Goal: Information Seeking & Learning: Learn about a topic

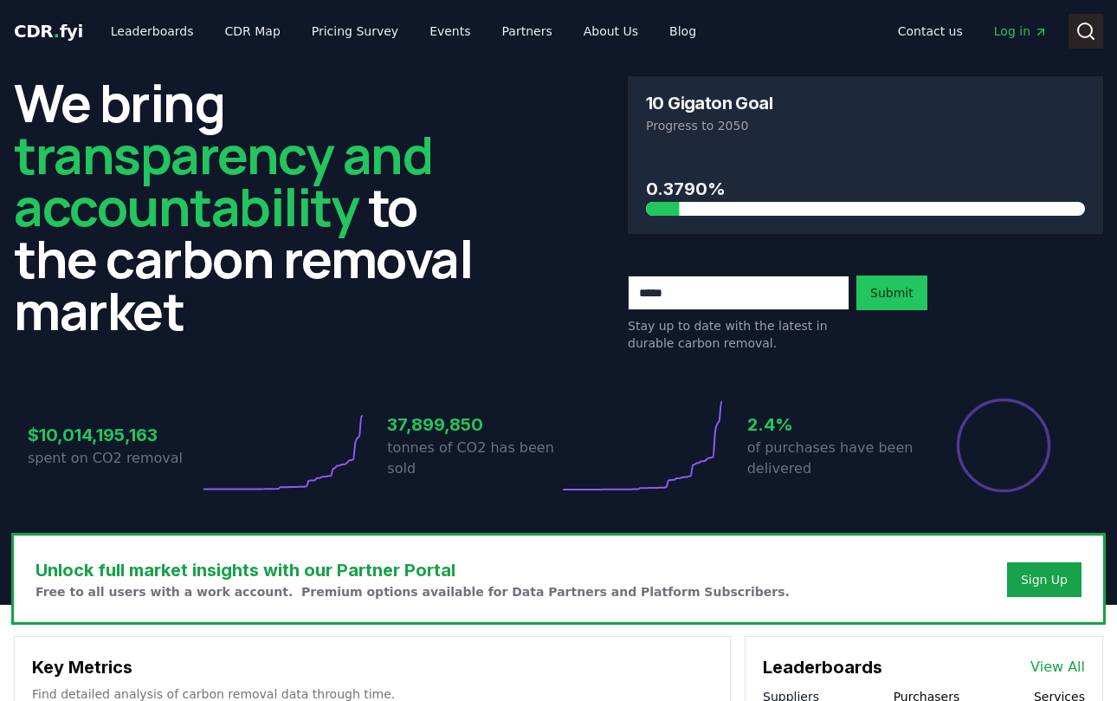
click at [1084, 34] on icon at bounding box center [1086, 31] width 21 height 21
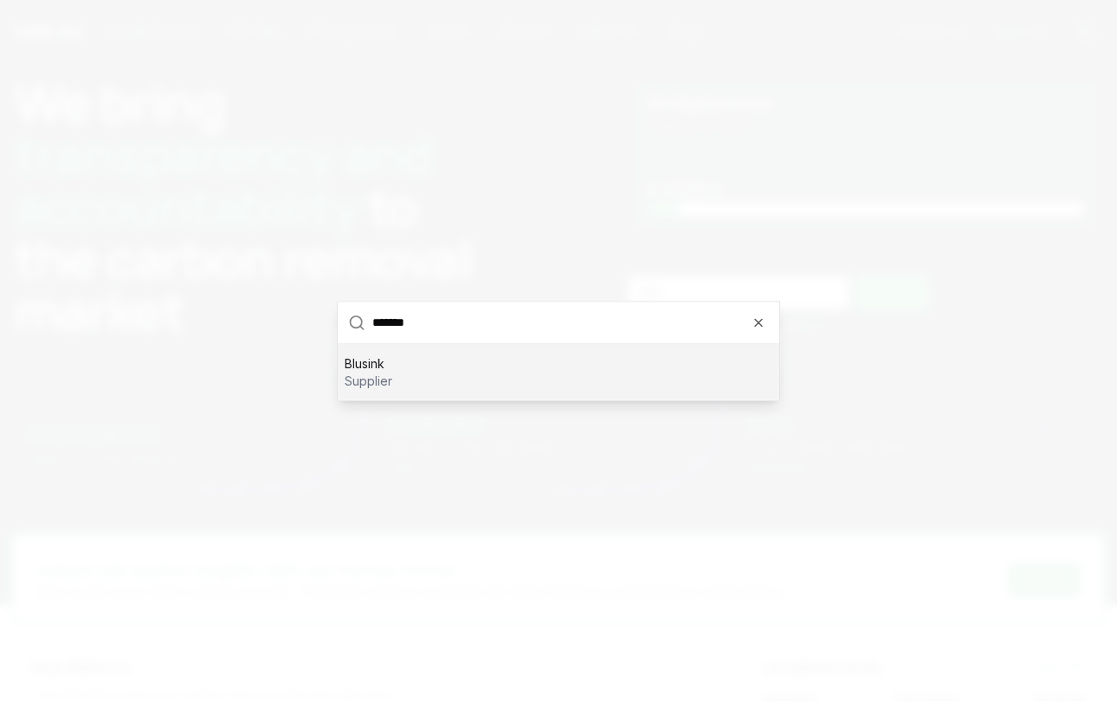
type input "*******"
click at [375, 374] on p "supplier" at bounding box center [369, 380] width 48 height 17
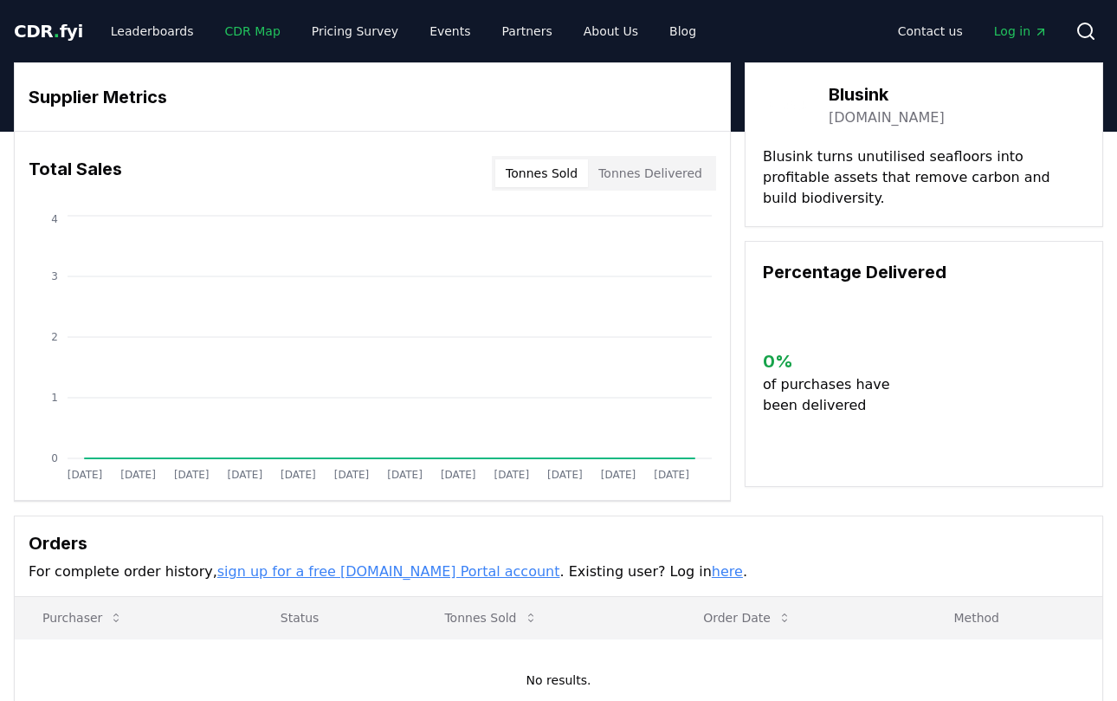
click at [243, 29] on link "CDR Map" at bounding box center [252, 31] width 83 height 31
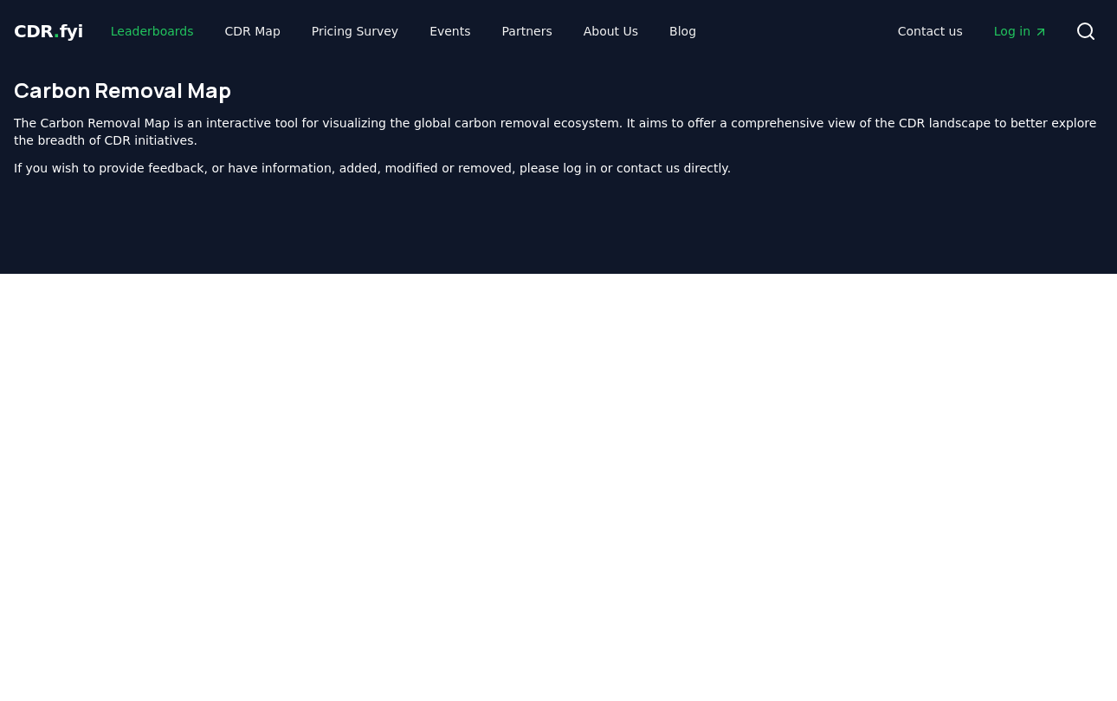
click at [150, 29] on link "Leaderboards" at bounding box center [152, 31] width 111 height 31
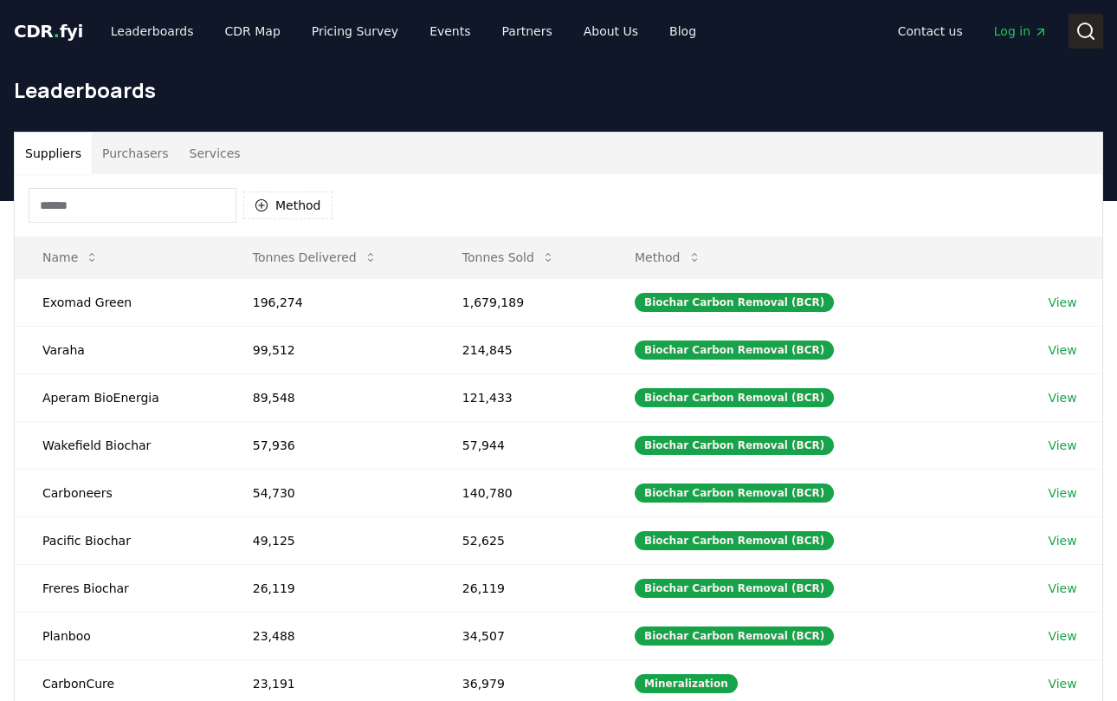
click at [1085, 32] on icon at bounding box center [1086, 31] width 21 height 21
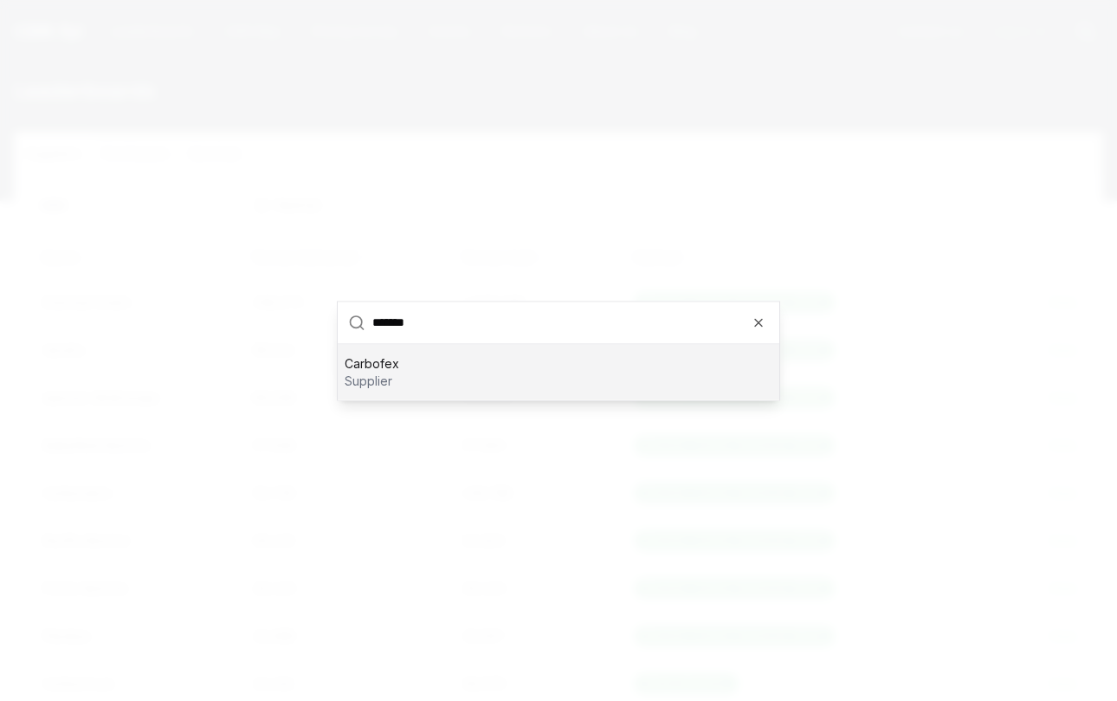
type input "******"
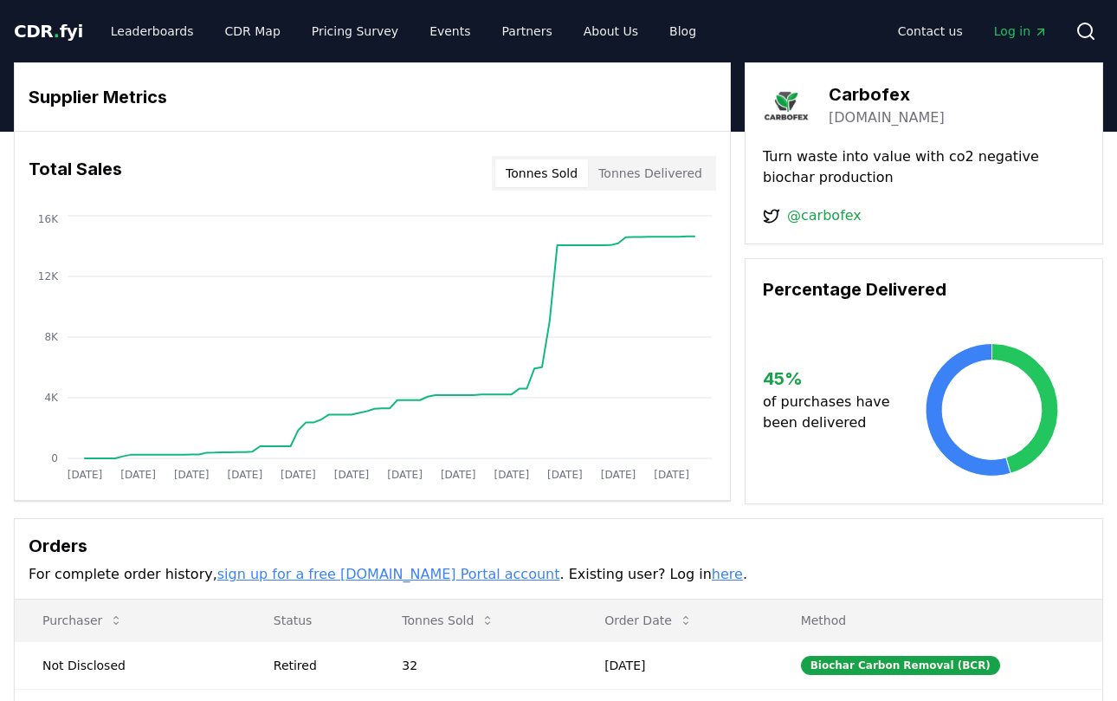
click at [54, 31] on span "." at bounding box center [57, 31] width 6 height 21
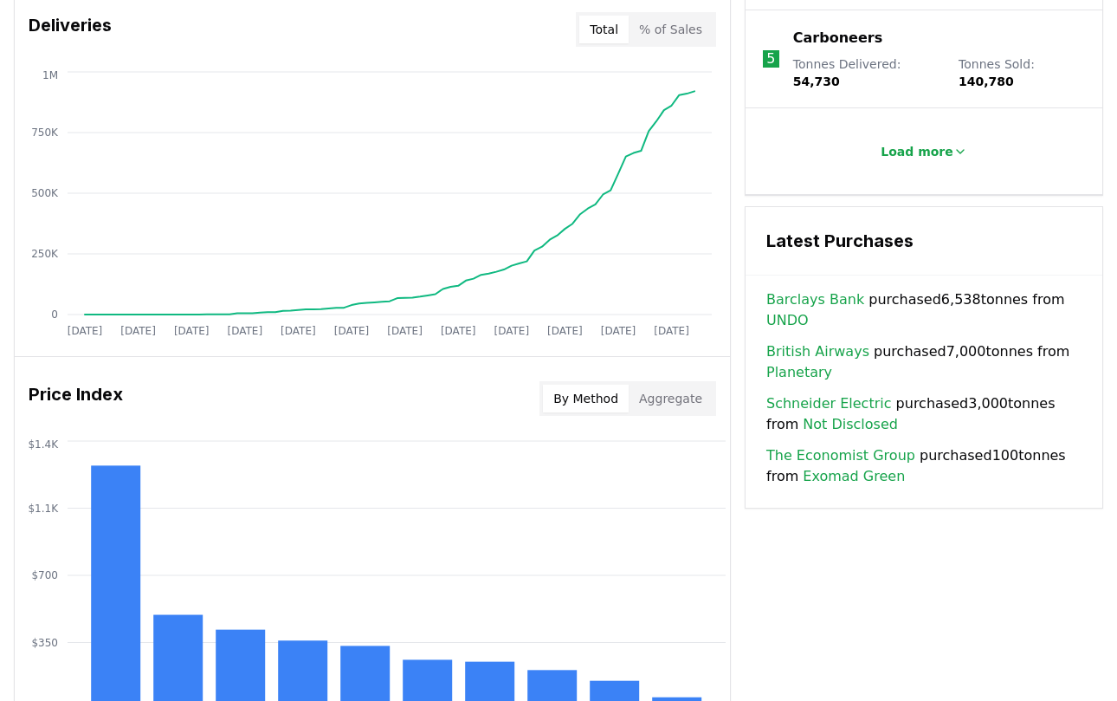
scroll to position [1109, 0]
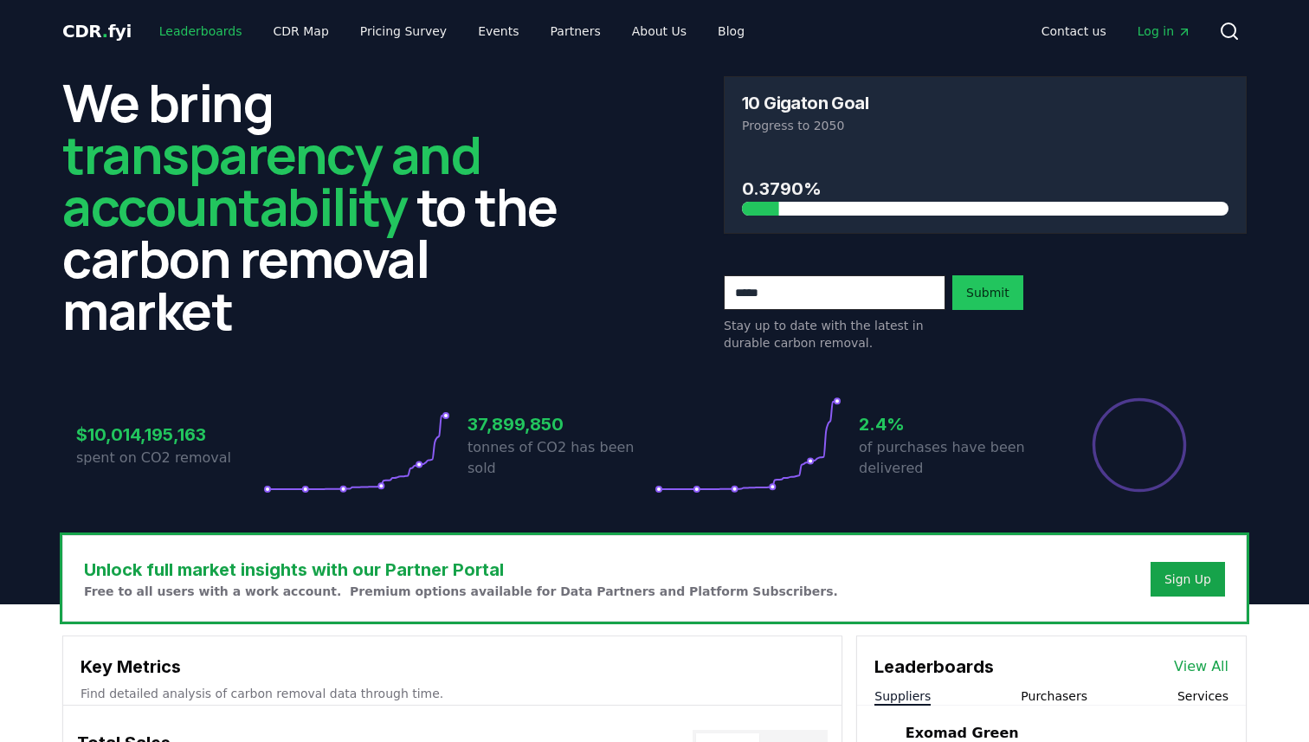
click at [189, 36] on link "Leaderboards" at bounding box center [200, 31] width 111 height 31
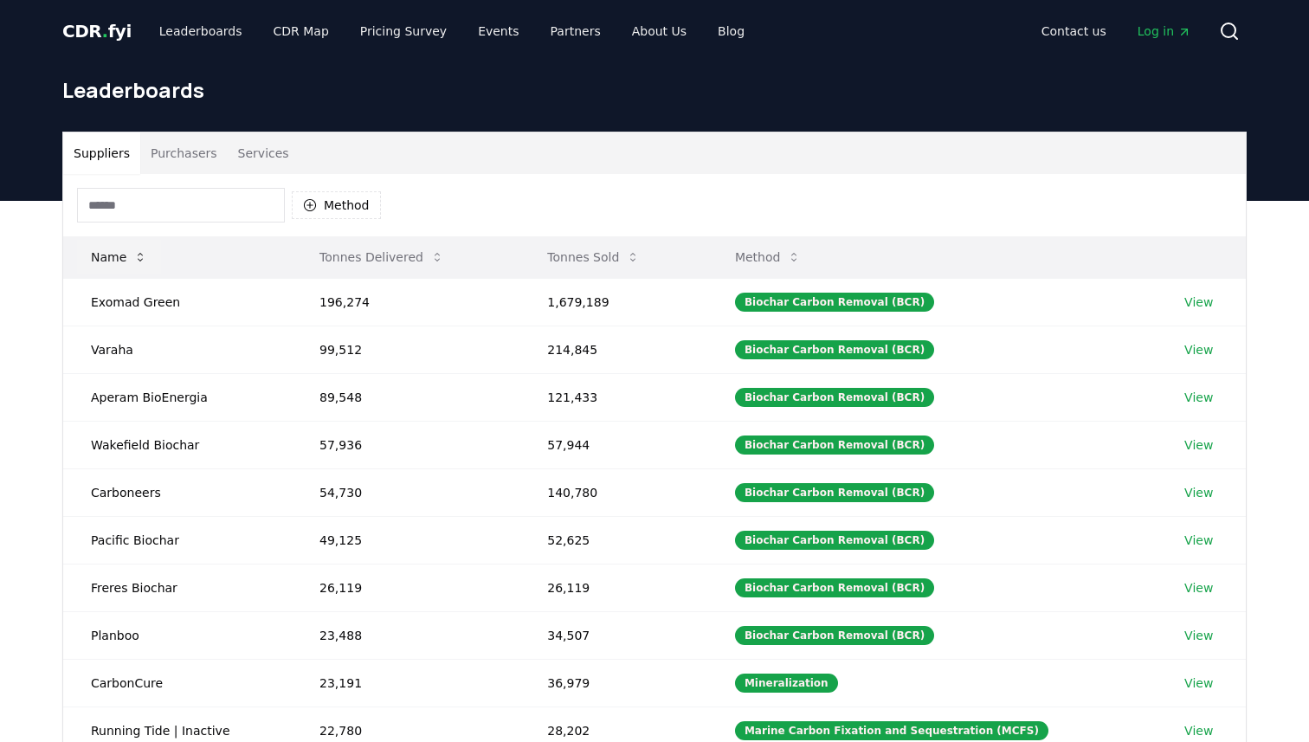
click at [139, 255] on icon at bounding box center [140, 257] width 5 height 9
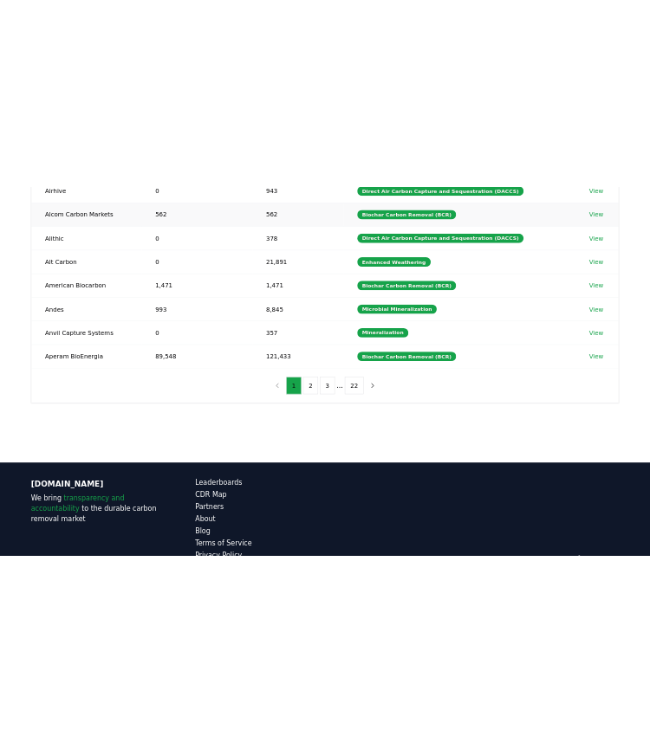
scroll to position [478, 0]
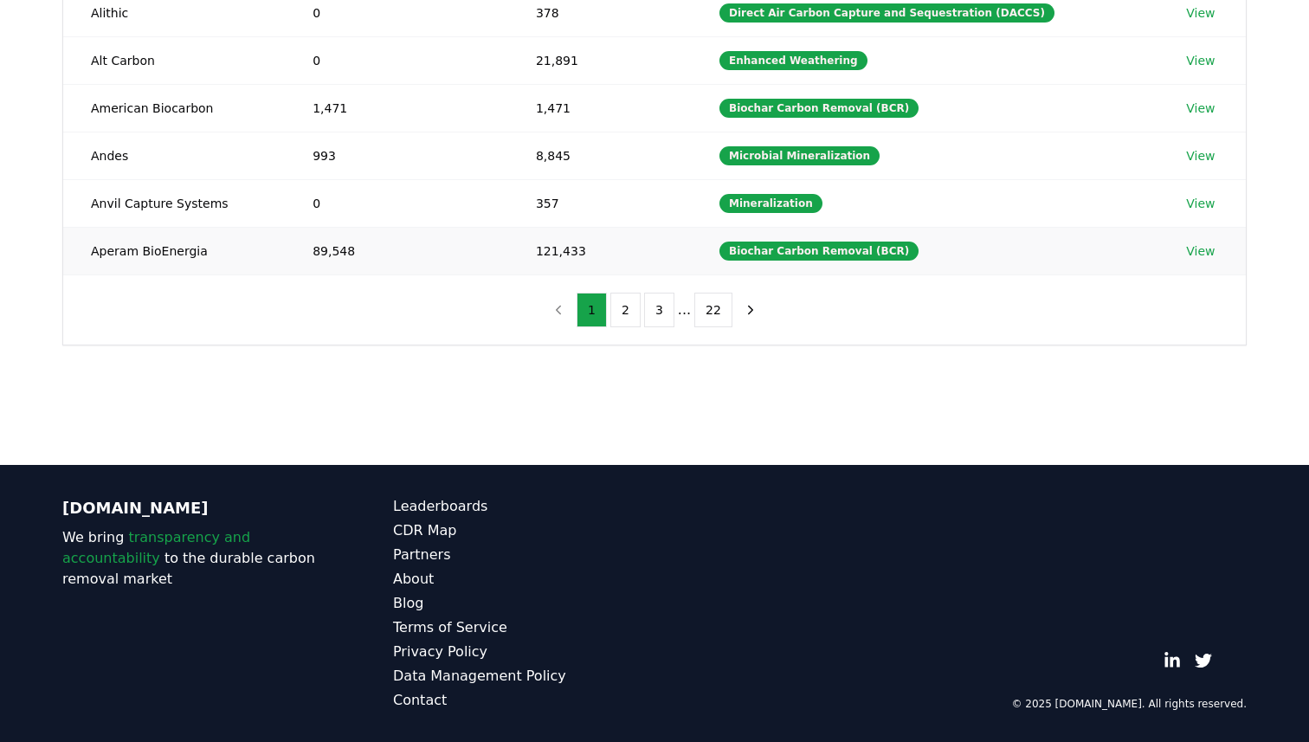
click at [281, 269] on td "Aperam BioEnergia" at bounding box center [174, 251] width 222 height 48
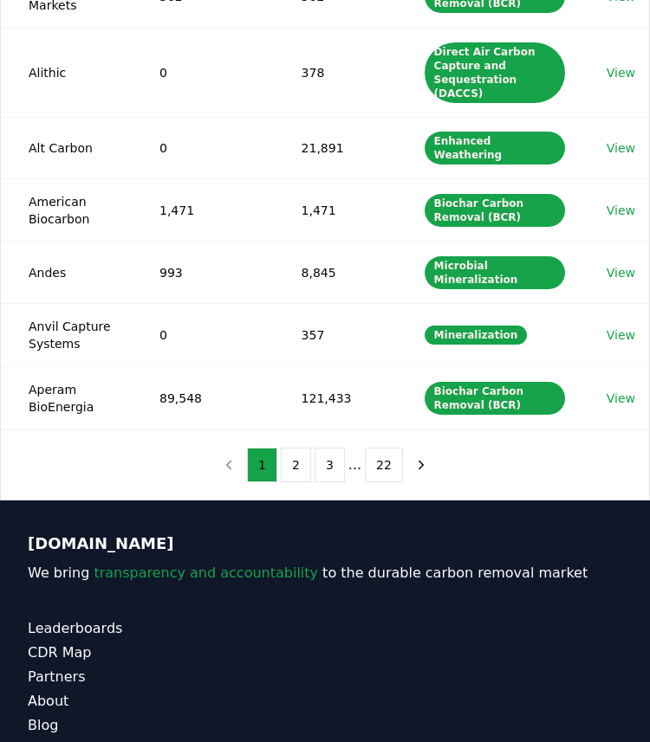
scroll to position [546, 0]
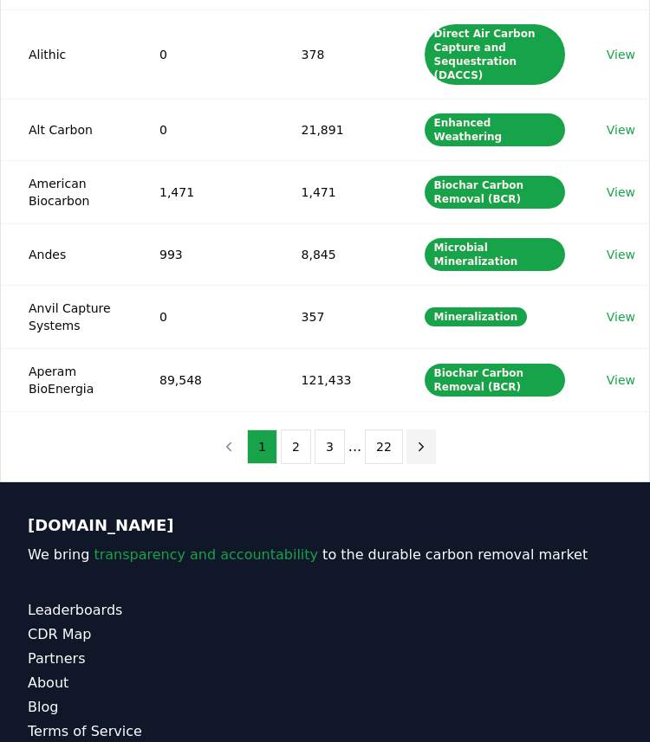
click at [419, 439] on icon "next page" at bounding box center [421, 447] width 16 height 16
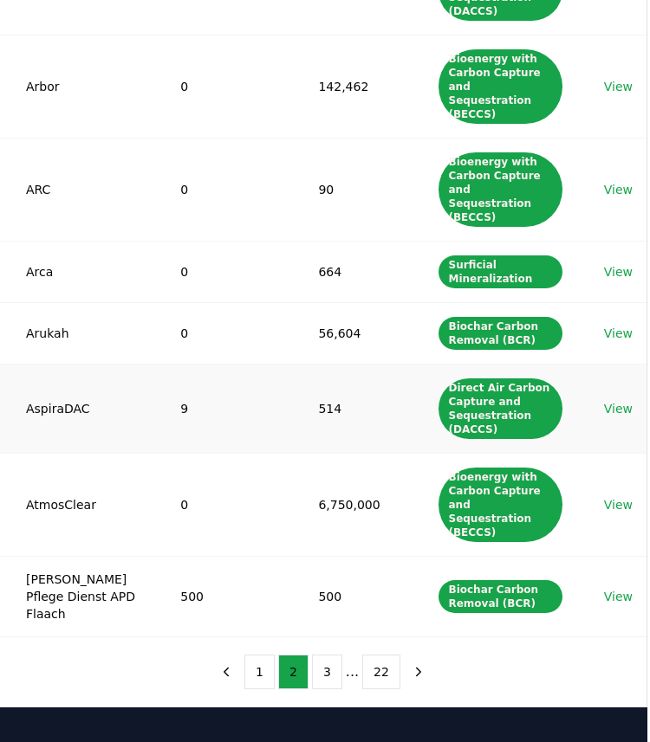
scroll to position [462, 3]
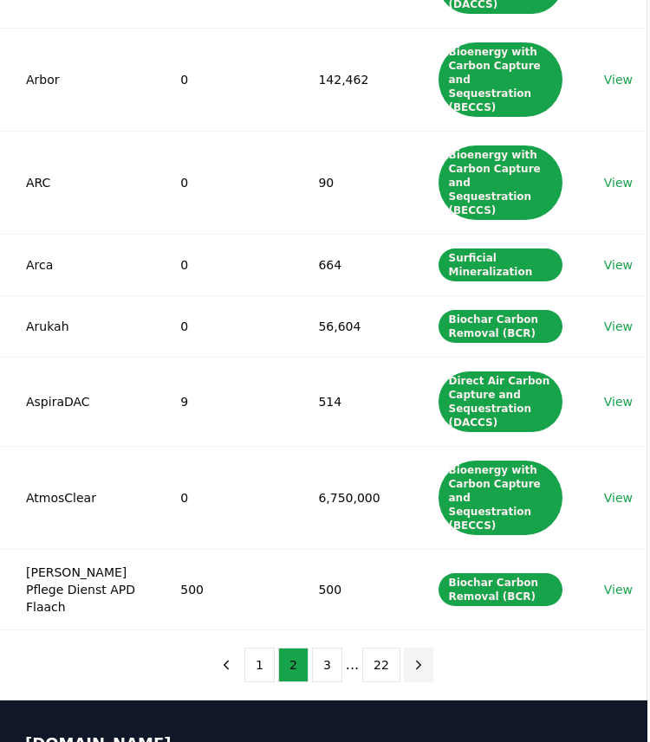
click at [413, 657] on icon "next page" at bounding box center [418, 665] width 16 height 16
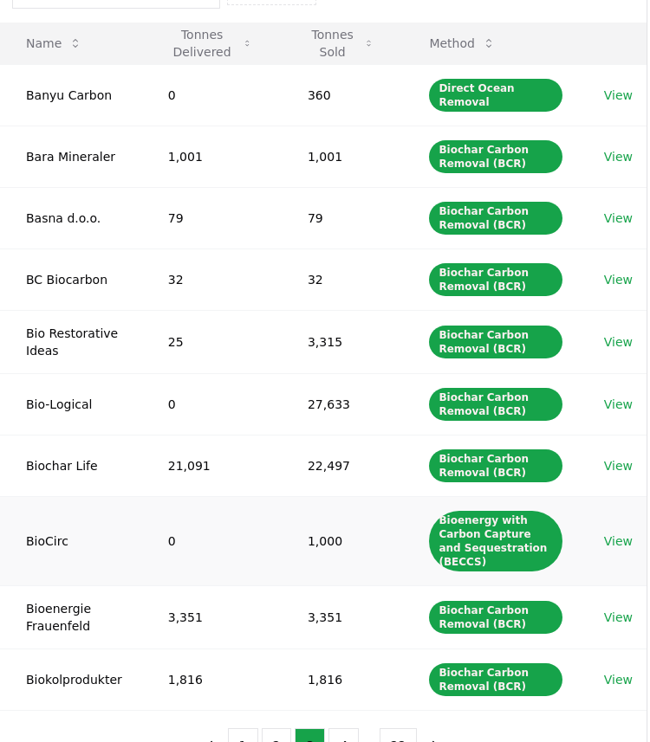
scroll to position [207, 3]
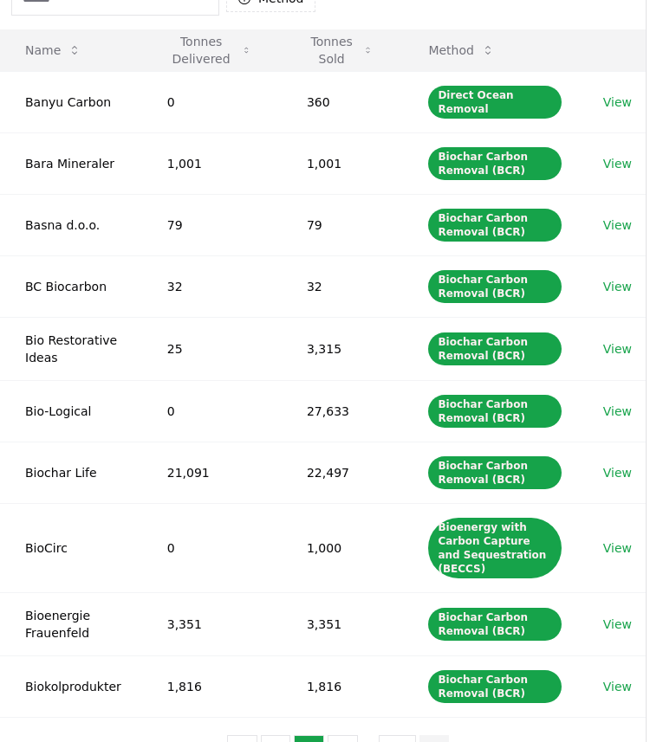
click at [426, 741] on icon "next page" at bounding box center [434, 753] width 16 height 16
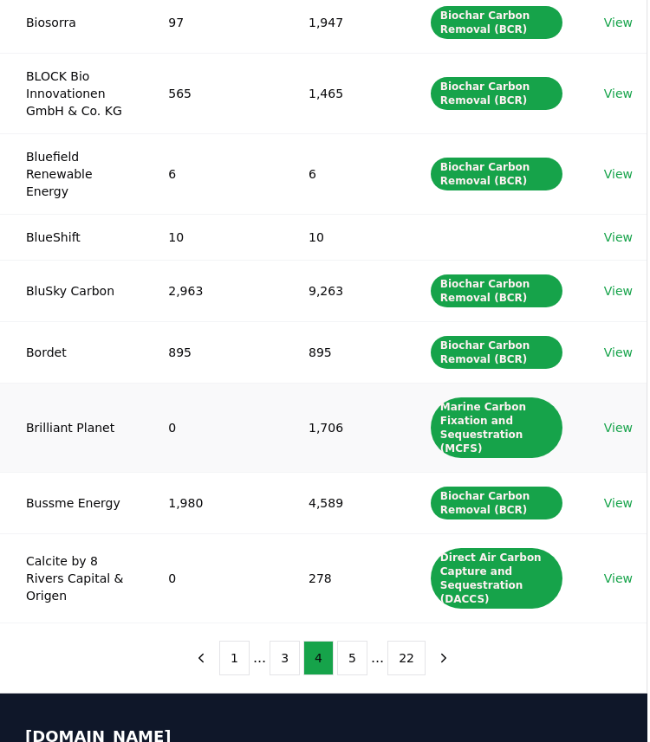
scroll to position [352, 3]
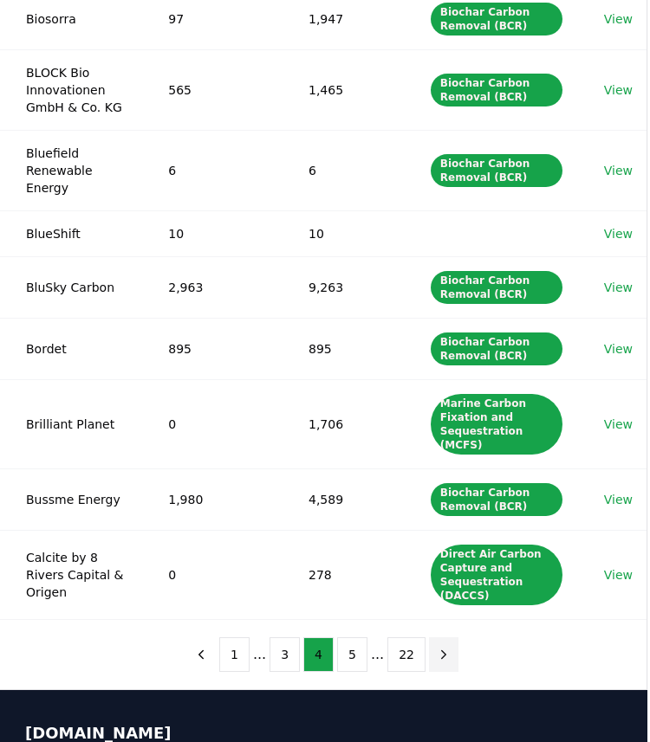
click at [442, 651] on icon "next page" at bounding box center [444, 654] width 4 height 8
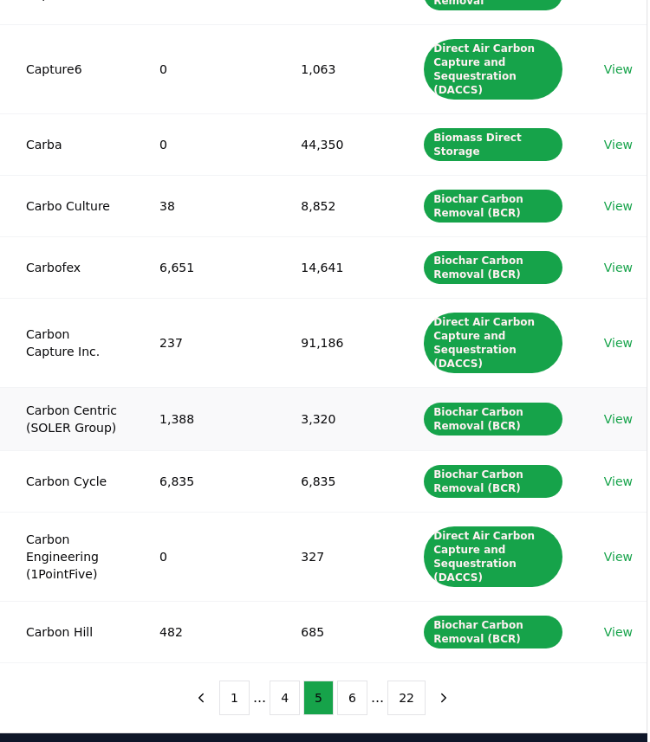
scroll to position [325, 3]
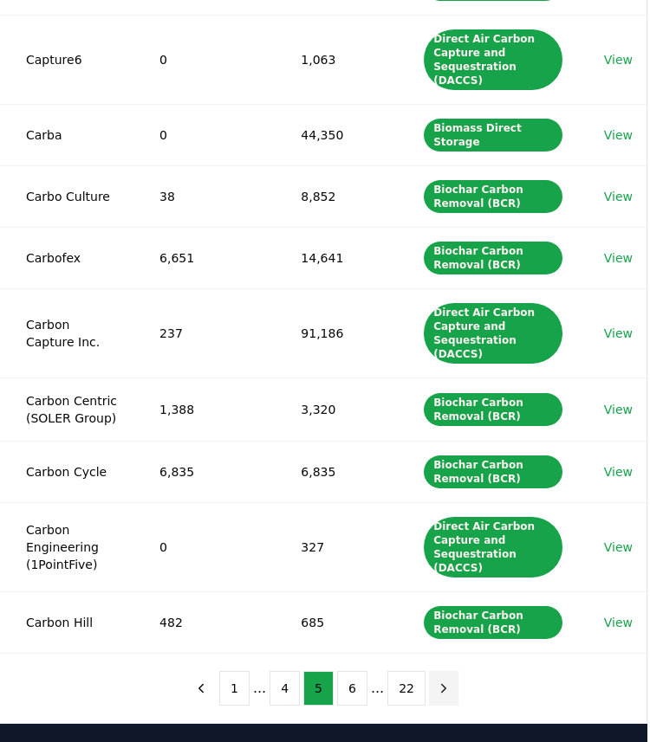
click at [440, 681] on icon "next page" at bounding box center [444, 689] width 16 height 16
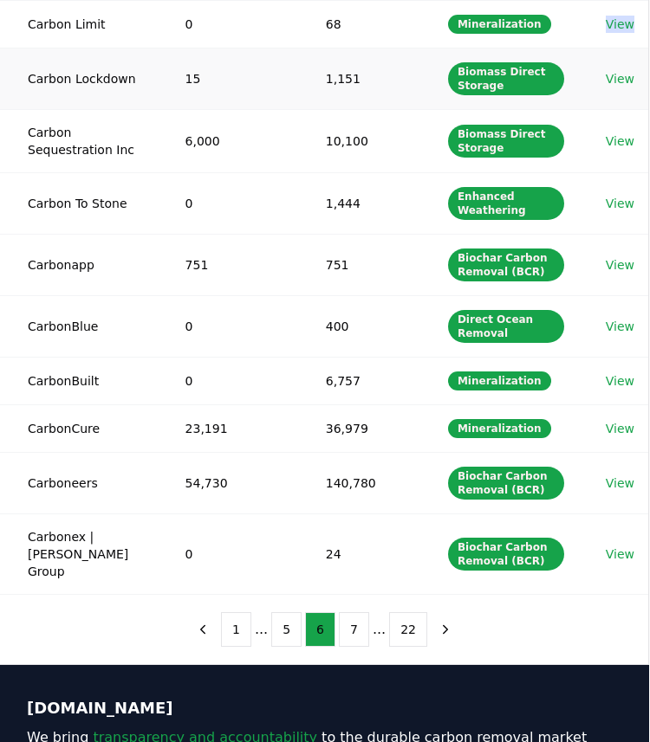
scroll to position [287, 1]
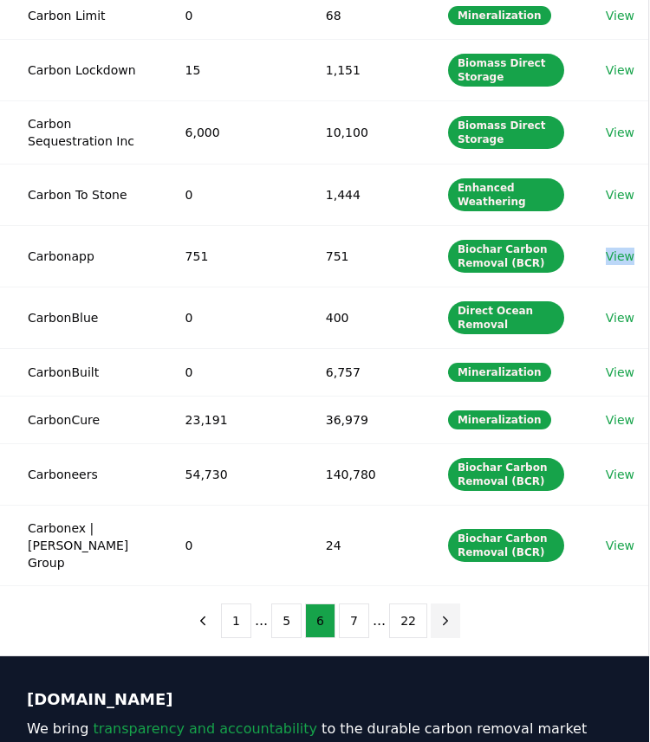
click at [450, 609] on button "next page" at bounding box center [444, 621] width 29 height 35
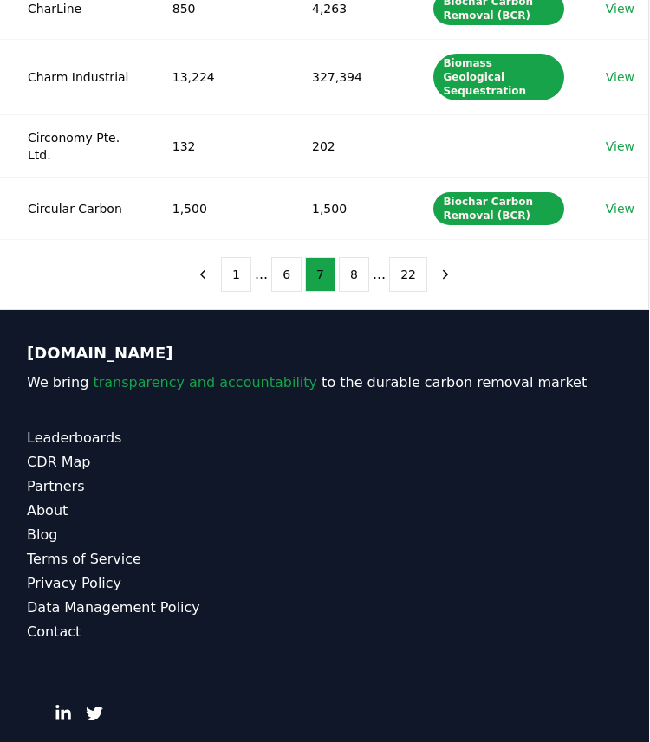
scroll to position [681, 1]
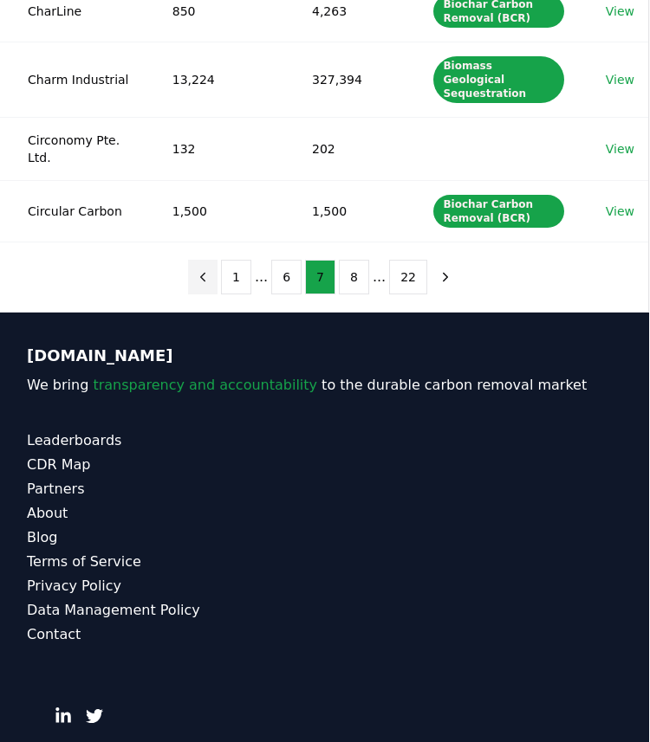
click at [207, 269] on icon "previous page" at bounding box center [203, 277] width 16 height 16
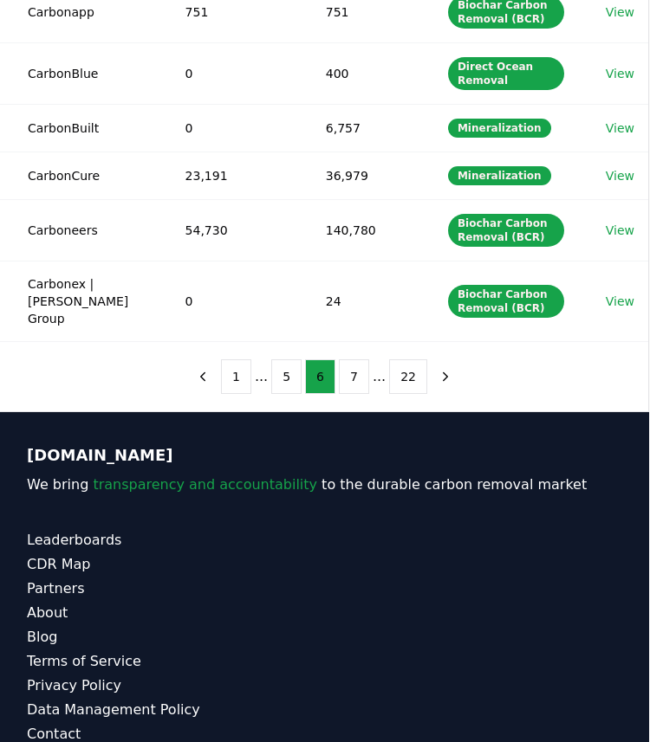
scroll to position [528, 1]
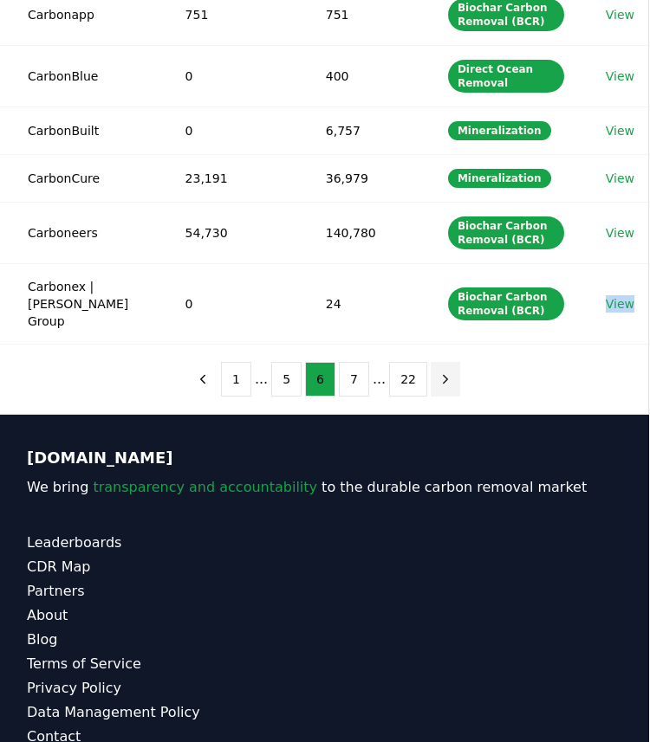
click at [443, 375] on icon "next page" at bounding box center [445, 379] width 4 height 8
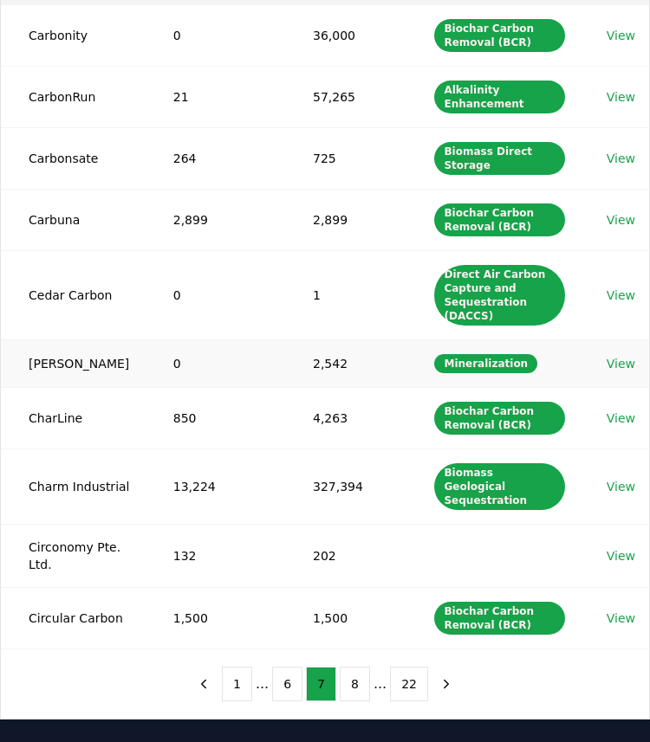
scroll to position [281, 0]
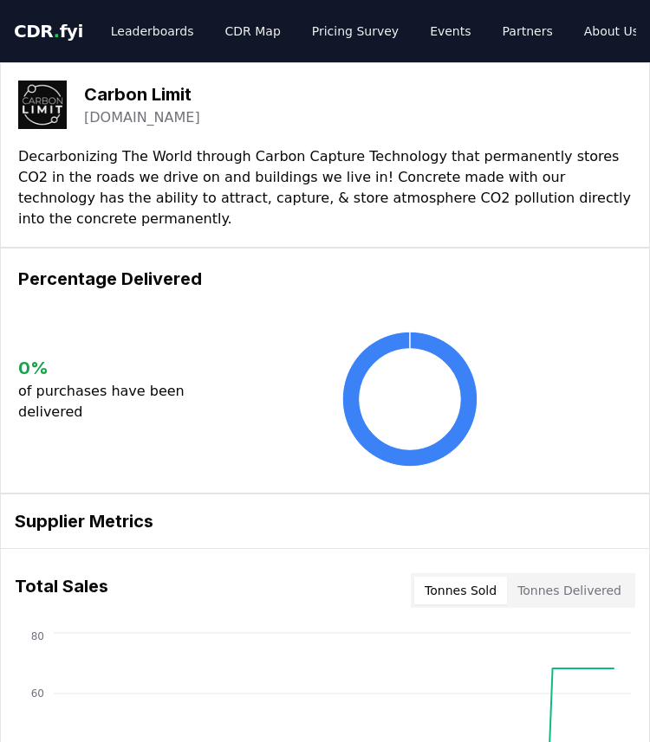
drag, startPoint x: 236, startPoint y: 115, endPoint x: 95, endPoint y: 119, distance: 141.2
